Goal: Find specific page/section

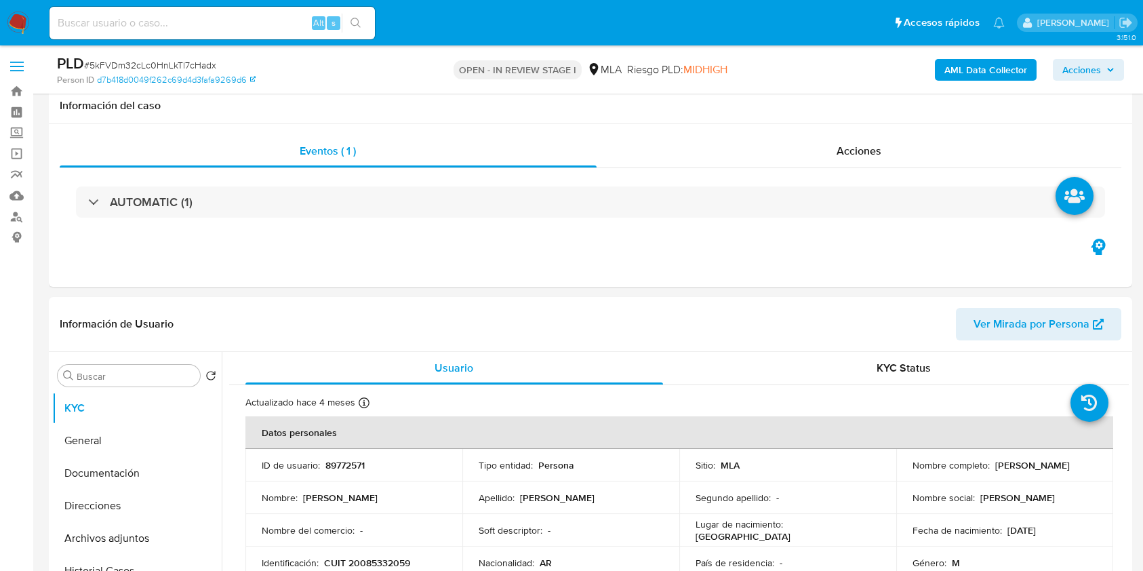
select select "10"
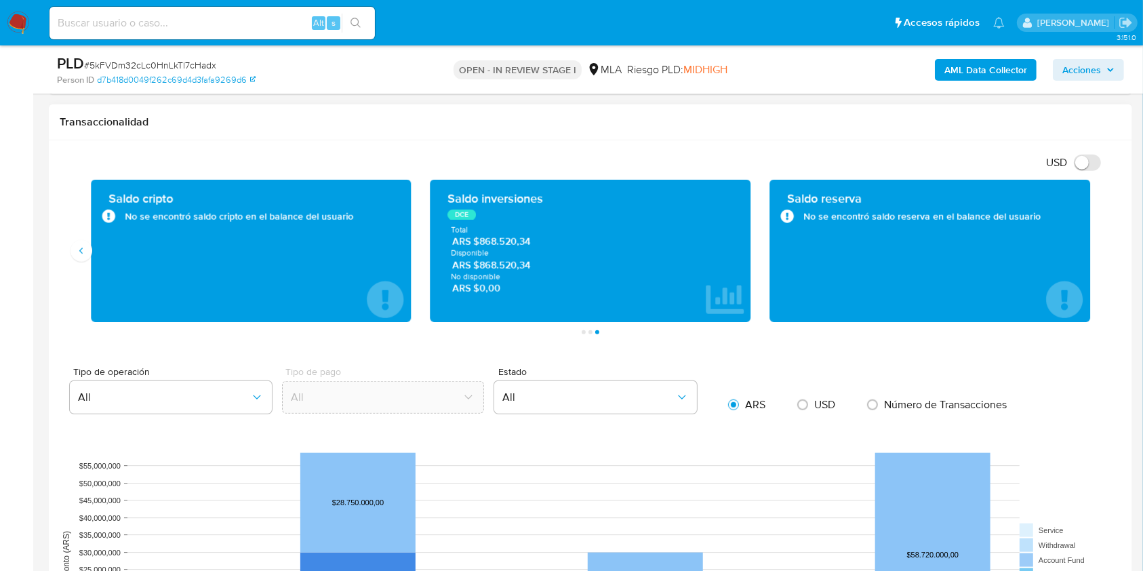
scroll to position [904, 0]
click at [228, 19] on input at bounding box center [211, 23] width 325 height 18
paste input "Dr9lxrPaK3n6SrdE4MdKBex7"
type input "Dr9lxrPaK3n6SrdE4MdKBex7"
click at [351, 32] on button "search-icon" at bounding box center [356, 23] width 28 height 19
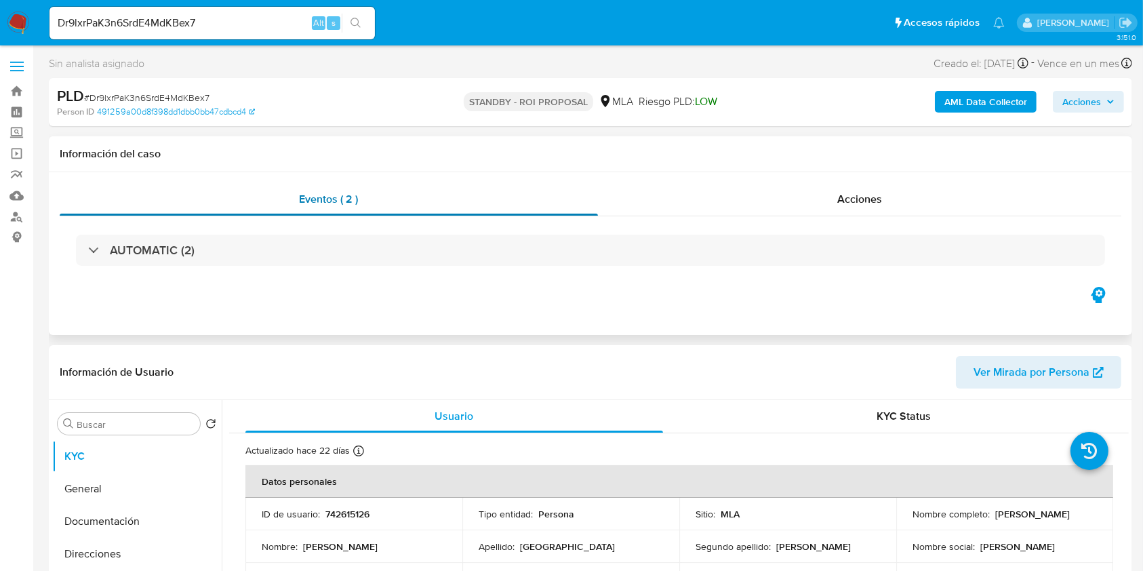
select select "10"
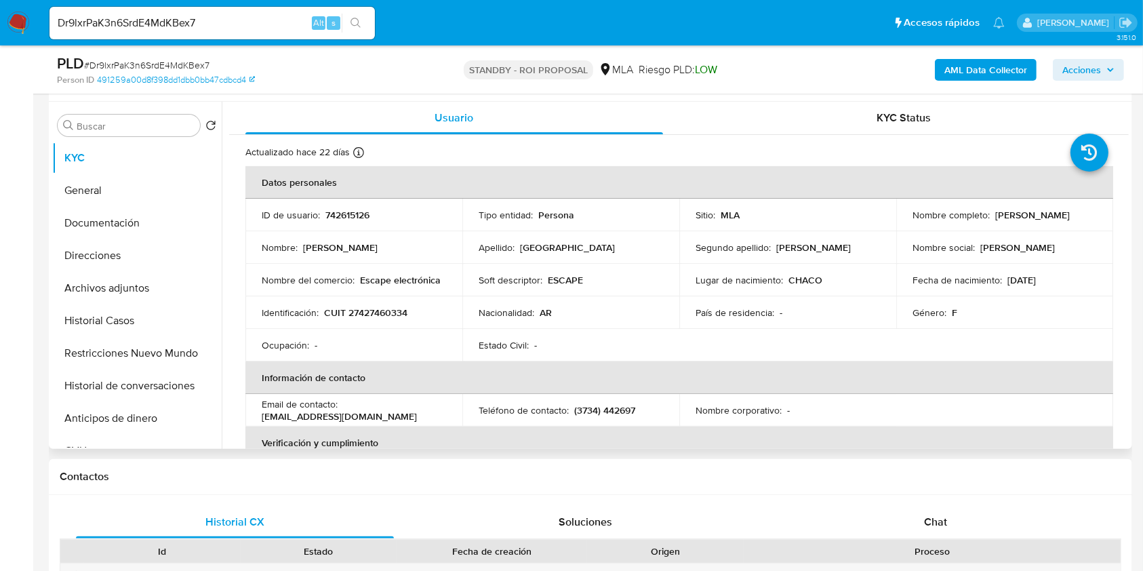
scroll to position [271, 0]
